Goal: Task Accomplishment & Management: Use online tool/utility

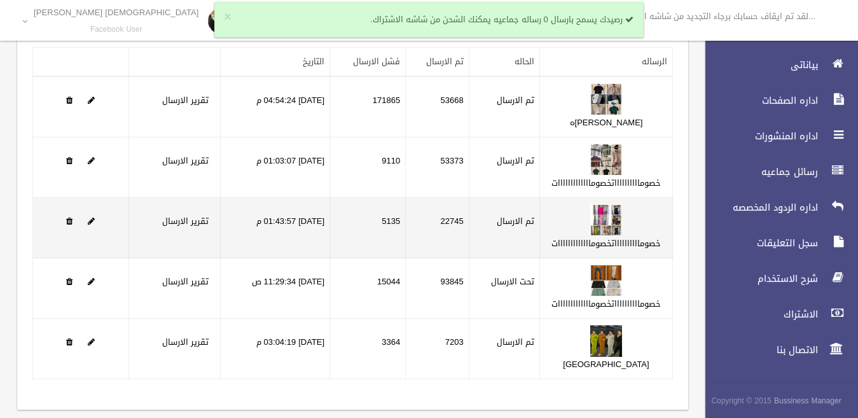
scroll to position [90, 0]
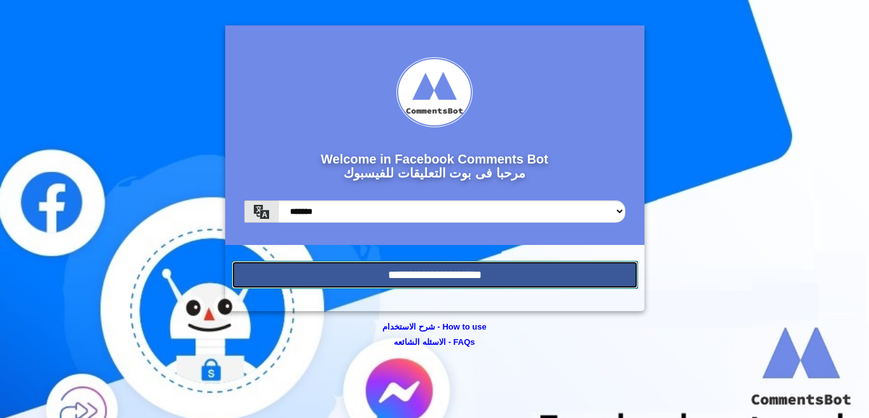
click at [450, 282] on input "**********" at bounding box center [435, 275] width 406 height 28
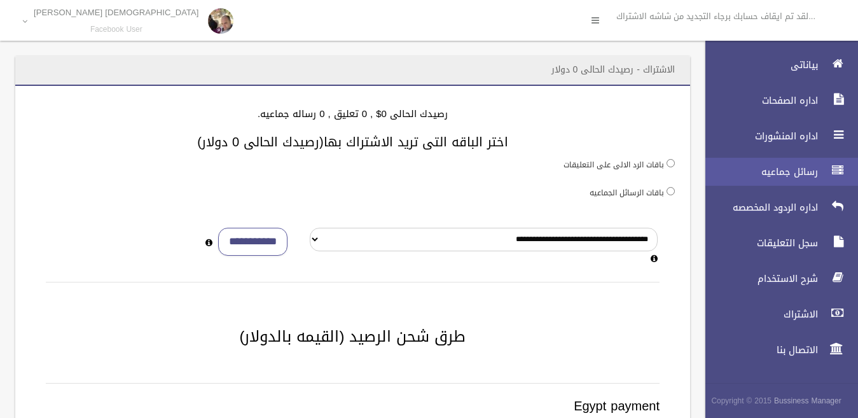
click at [772, 174] on span "رسائل جماعيه" at bounding box center [758, 171] width 127 height 13
